Goal: Navigation & Orientation: Find specific page/section

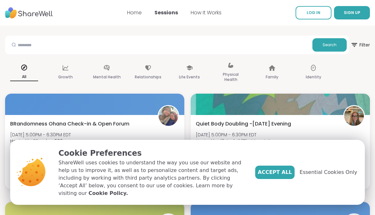
click at [324, 14] on link "LOG IN" at bounding box center [314, 12] width 36 height 13
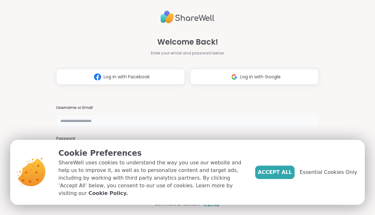
click at [263, 120] on input "text" at bounding box center [187, 120] width 263 height 13
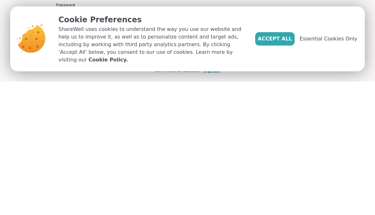
click at [285, 168] on span "Accept All" at bounding box center [275, 172] width 34 height 8
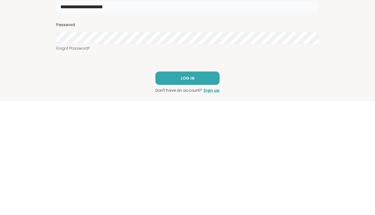
click at [252, 114] on input "**********" at bounding box center [187, 120] width 263 height 13
type input "*"
type input "**********"
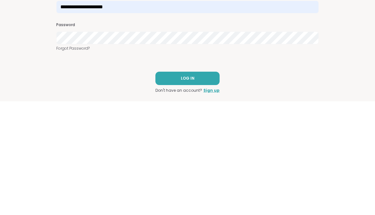
click at [211, 185] on button "LOG IN" at bounding box center [187, 191] width 64 height 13
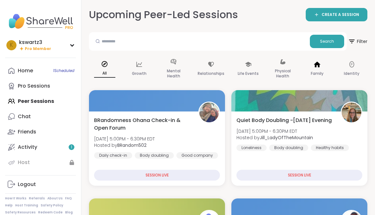
click at [321, 68] on div "Family" at bounding box center [317, 69] width 31 height 32
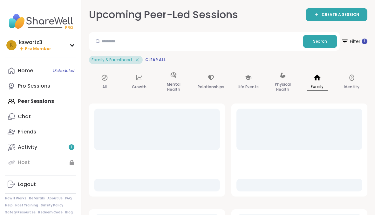
click at [60, 72] on span "1 Scheduled" at bounding box center [63, 70] width 21 height 5
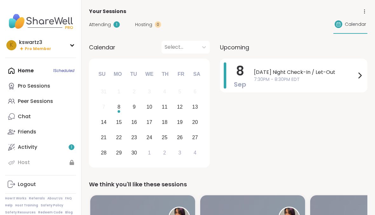
click at [343, 77] on span "7:30PM - 8:30PM EDT" at bounding box center [305, 79] width 102 height 7
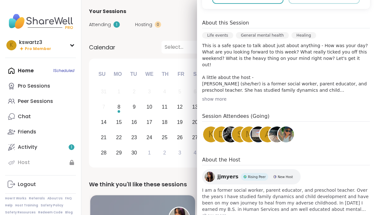
scroll to position [176, 0]
click at [284, 127] on img at bounding box center [286, 135] width 16 height 16
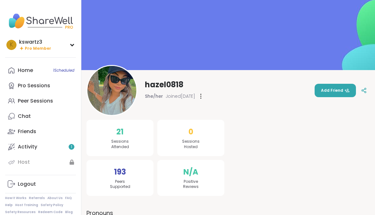
scroll to position [34, 0]
